Goal: Task Accomplishment & Management: Use online tool/utility

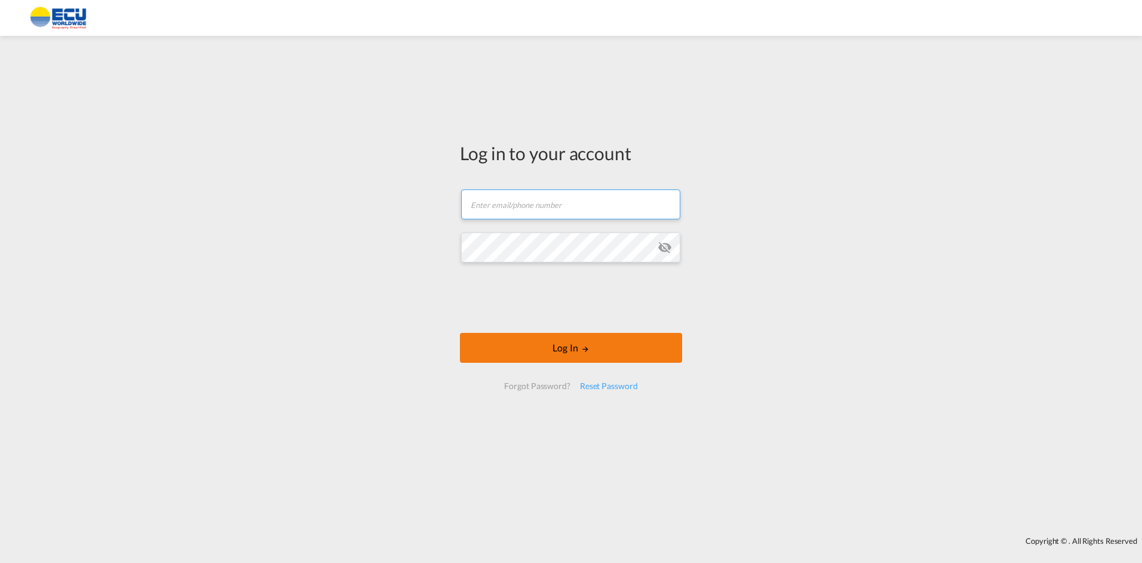
type input "[EMAIL_ADDRESS][DOMAIN_NAME]"
click at [562, 354] on button "Log In" at bounding box center [571, 348] width 222 height 30
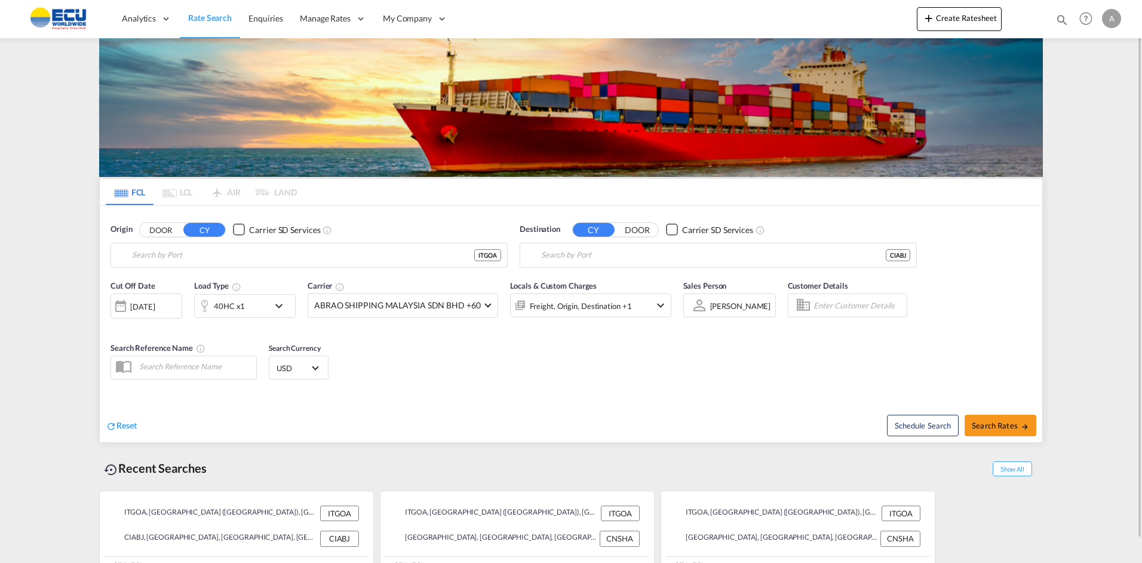
type input "[GEOGRAPHIC_DATA] ([GEOGRAPHIC_DATA]), [GEOGRAPHIC_DATA]"
type input "[GEOGRAPHIC_DATA], CIABJ"
click at [957, 15] on button "Create Ratesheet" at bounding box center [959, 19] width 85 height 24
